Goal: Task Accomplishment & Management: Complete application form

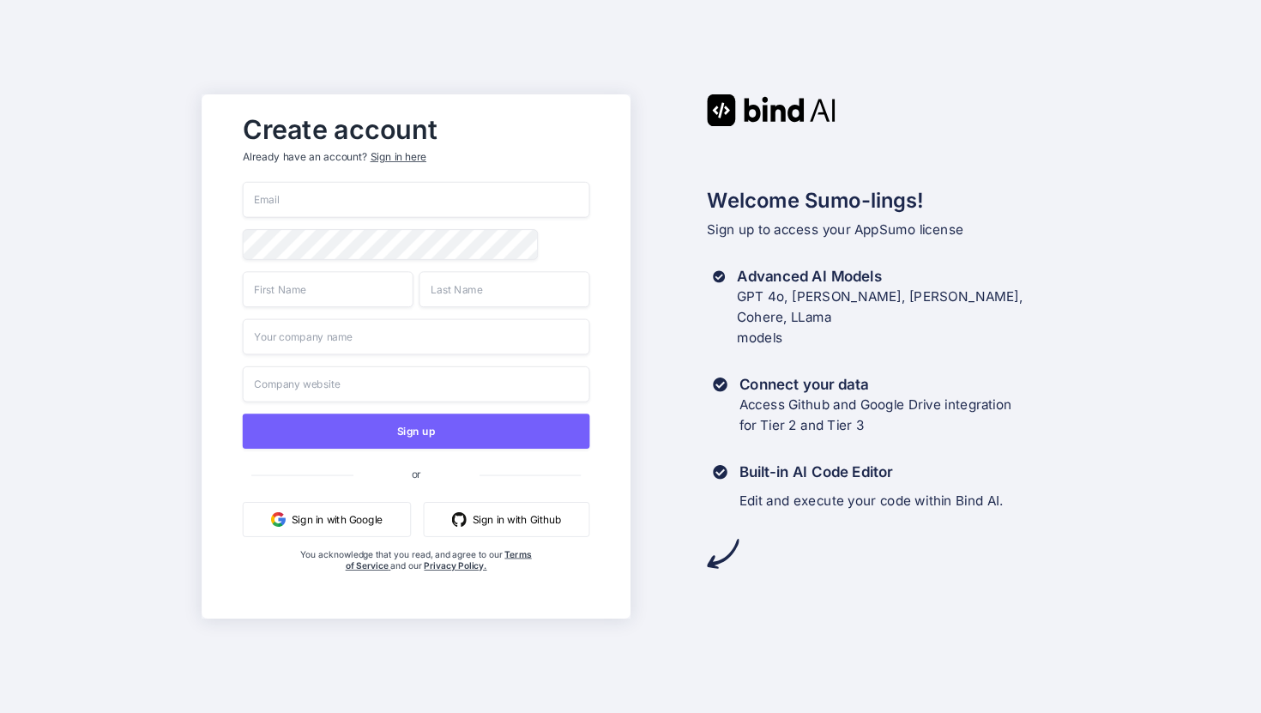
click at [490, 197] on input "email" at bounding box center [416, 200] width 347 height 36
type input "[EMAIL_ADDRESS]"
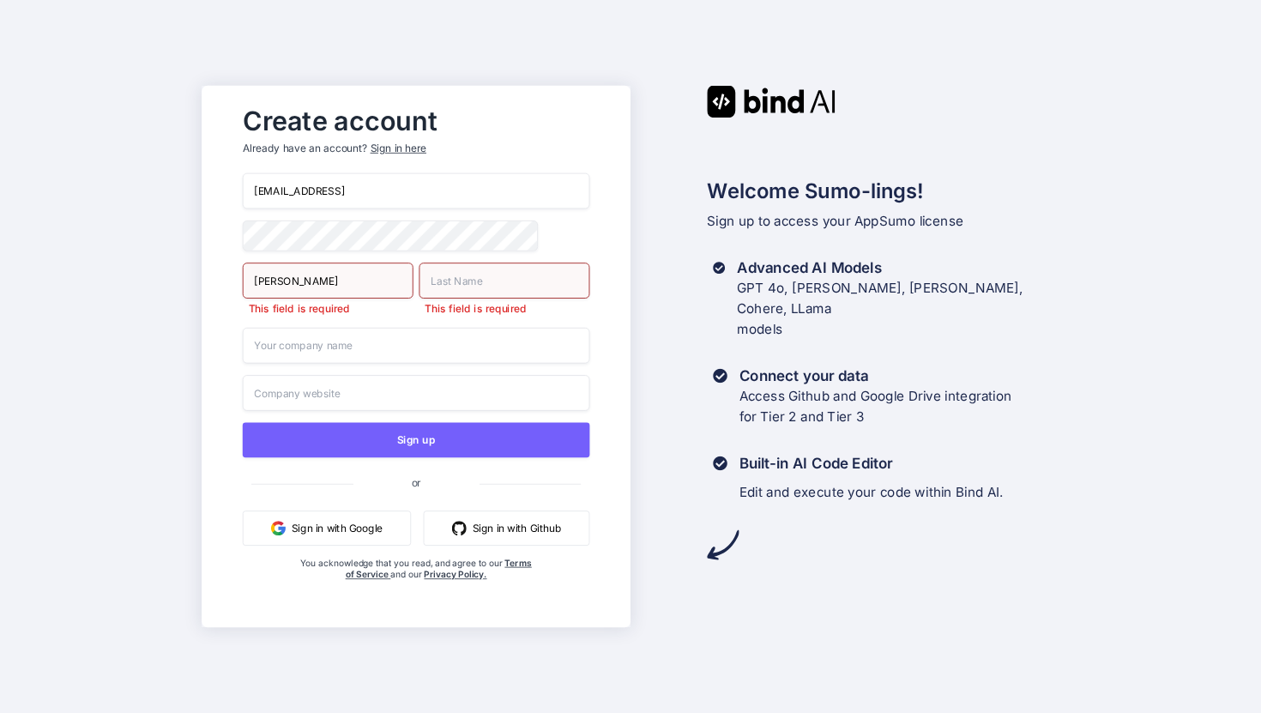
type input "[PERSON_NAME]"
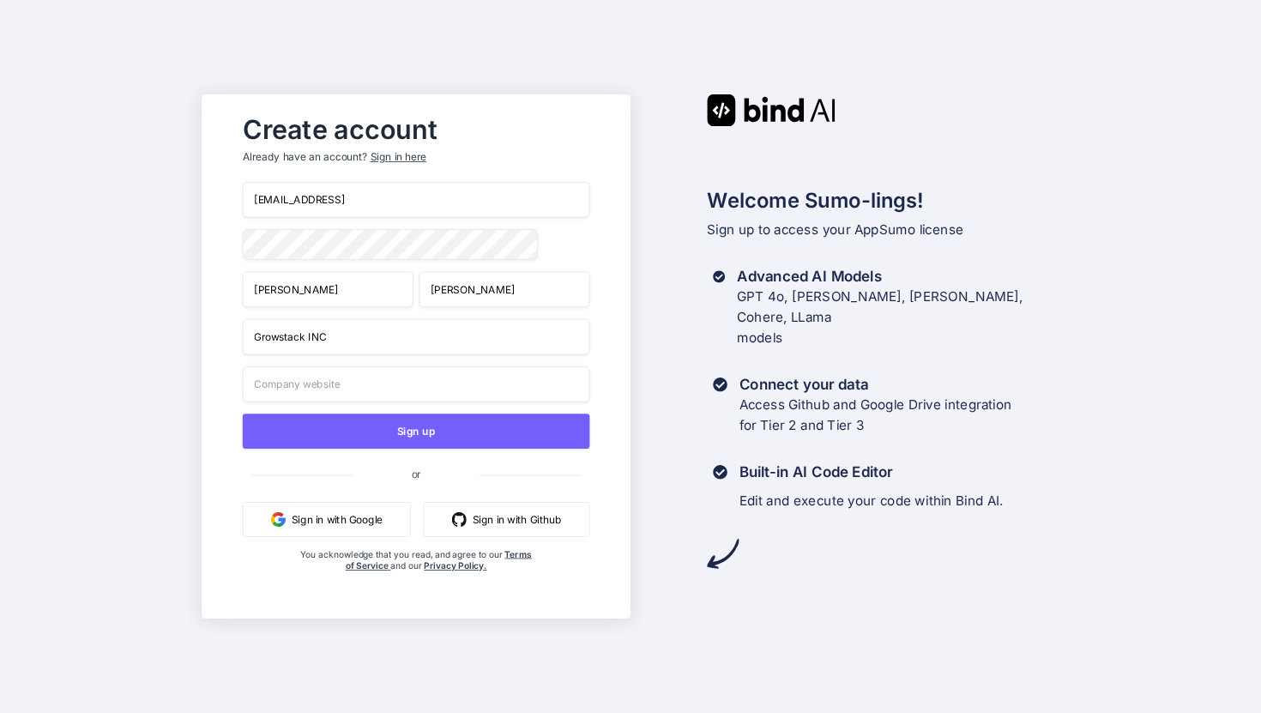
type input "Growstack INC"
click at [428, 391] on input "[URL]" at bounding box center [416, 384] width 347 height 36
paste input "[URL]"
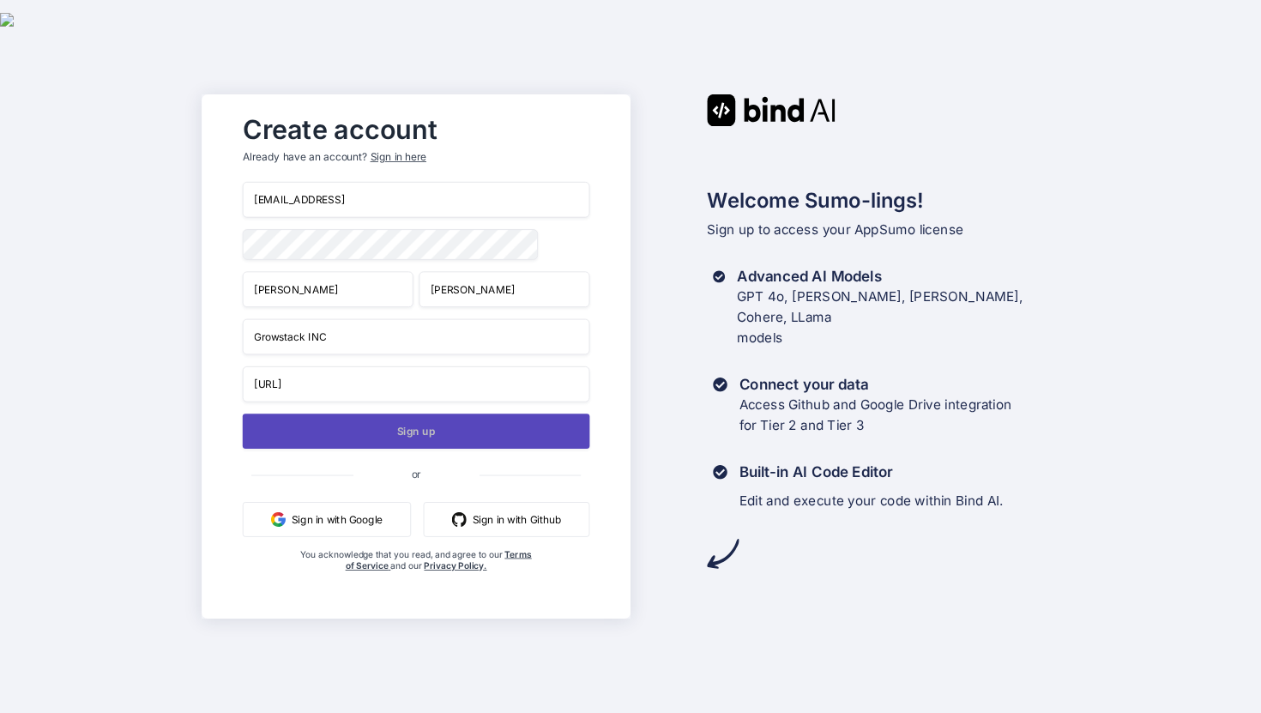
type input "[URL]"
click at [402, 439] on button "Sign up" at bounding box center [416, 430] width 347 height 35
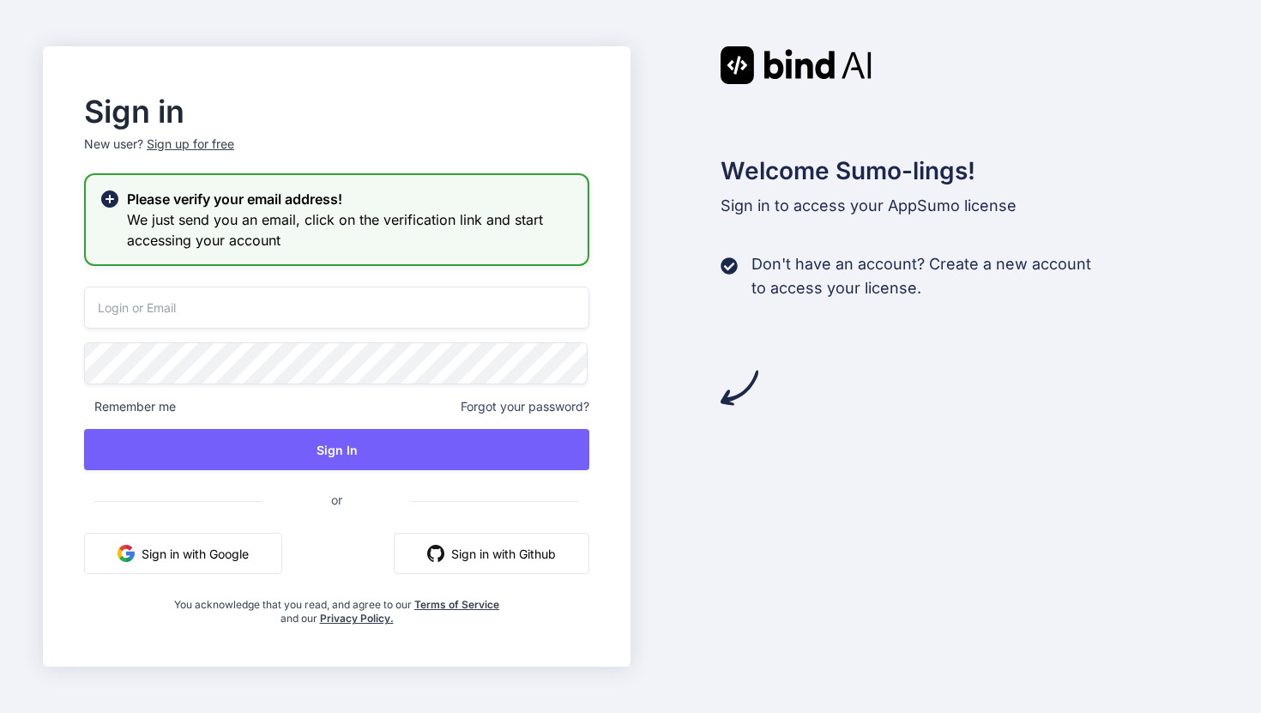
type input "[EMAIL_ADDRESS]"
